Goal: Task Accomplishment & Management: Manage account settings

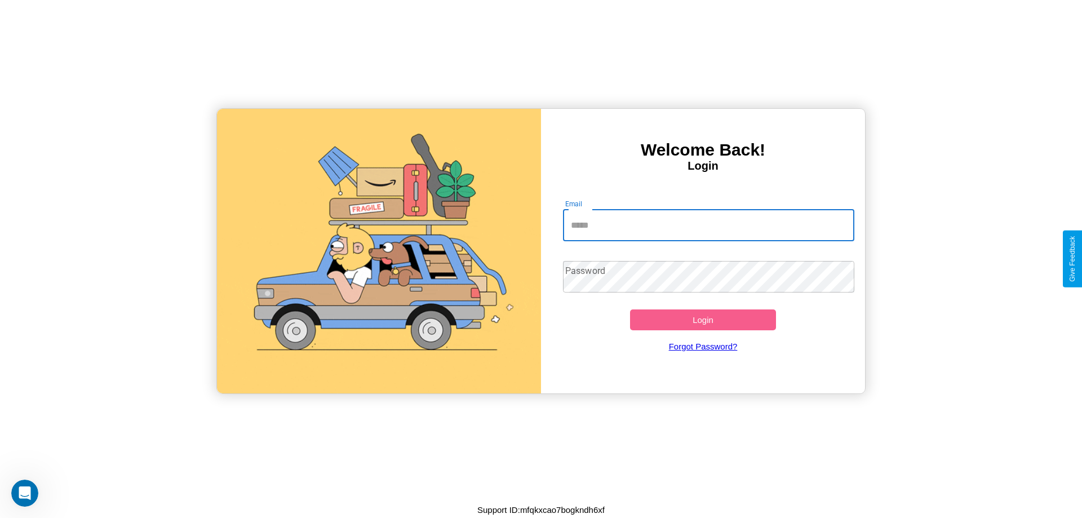
click at [708, 225] on input "Email" at bounding box center [709, 226] width 292 height 32
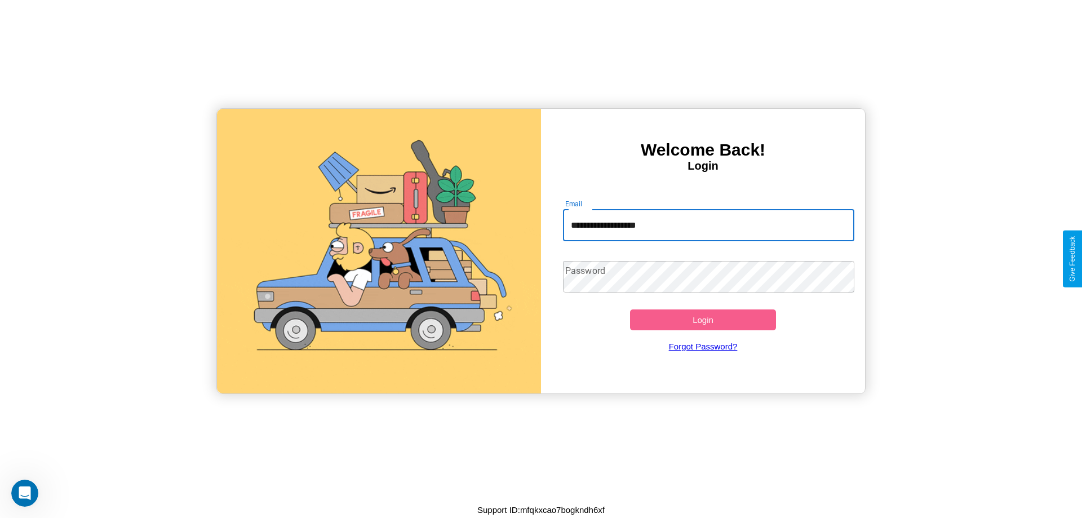
type input "**********"
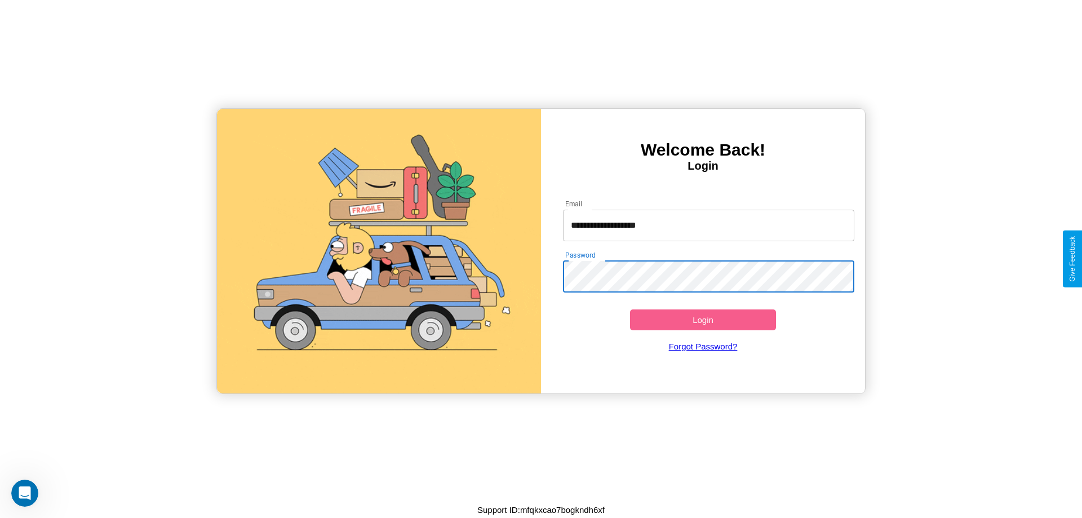
click at [703, 319] on button "Login" at bounding box center [703, 319] width 146 height 21
